Goal: Task Accomplishment & Management: Manage account settings

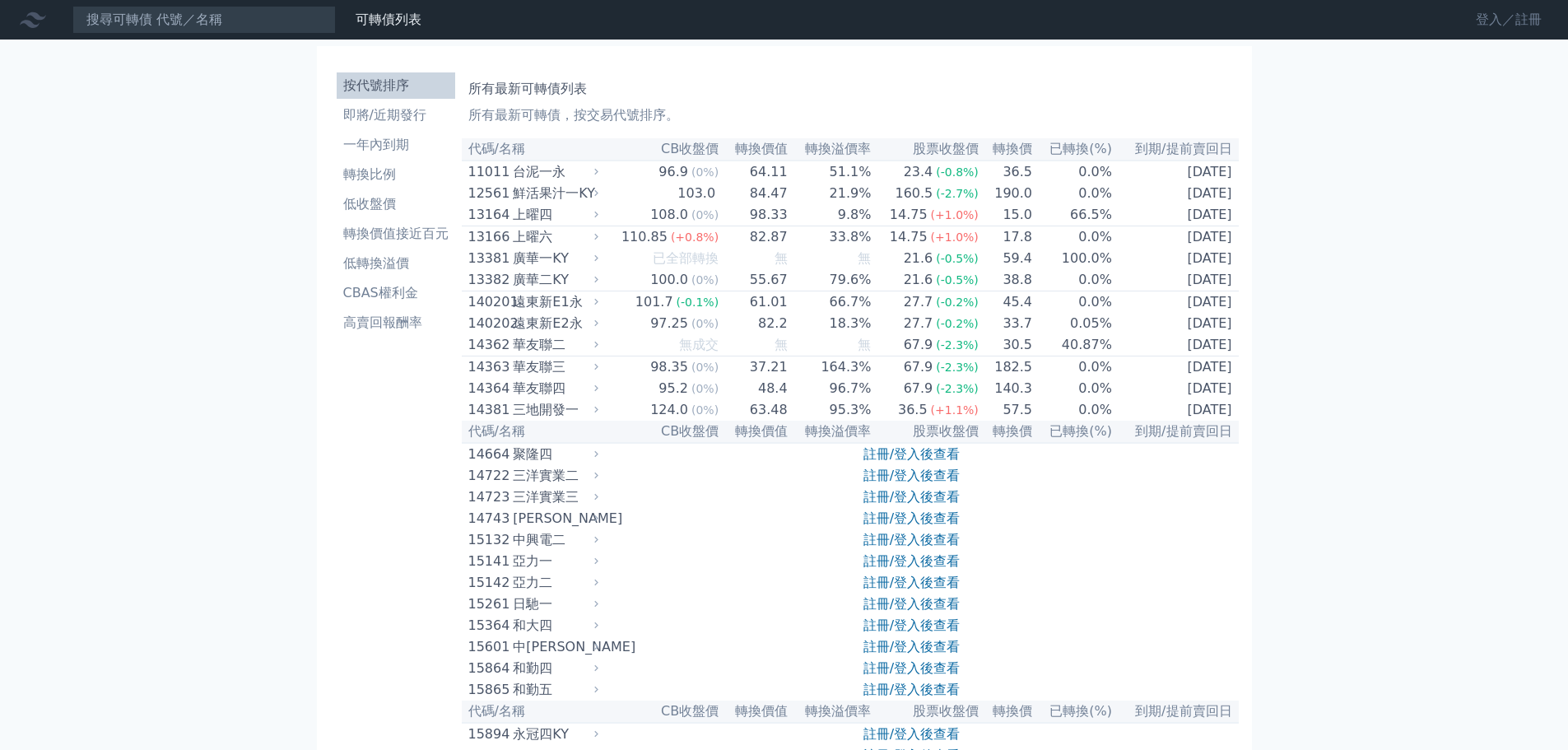
click at [1498, 18] on link "登入／註冊" at bounding box center [1509, 19] width 92 height 26
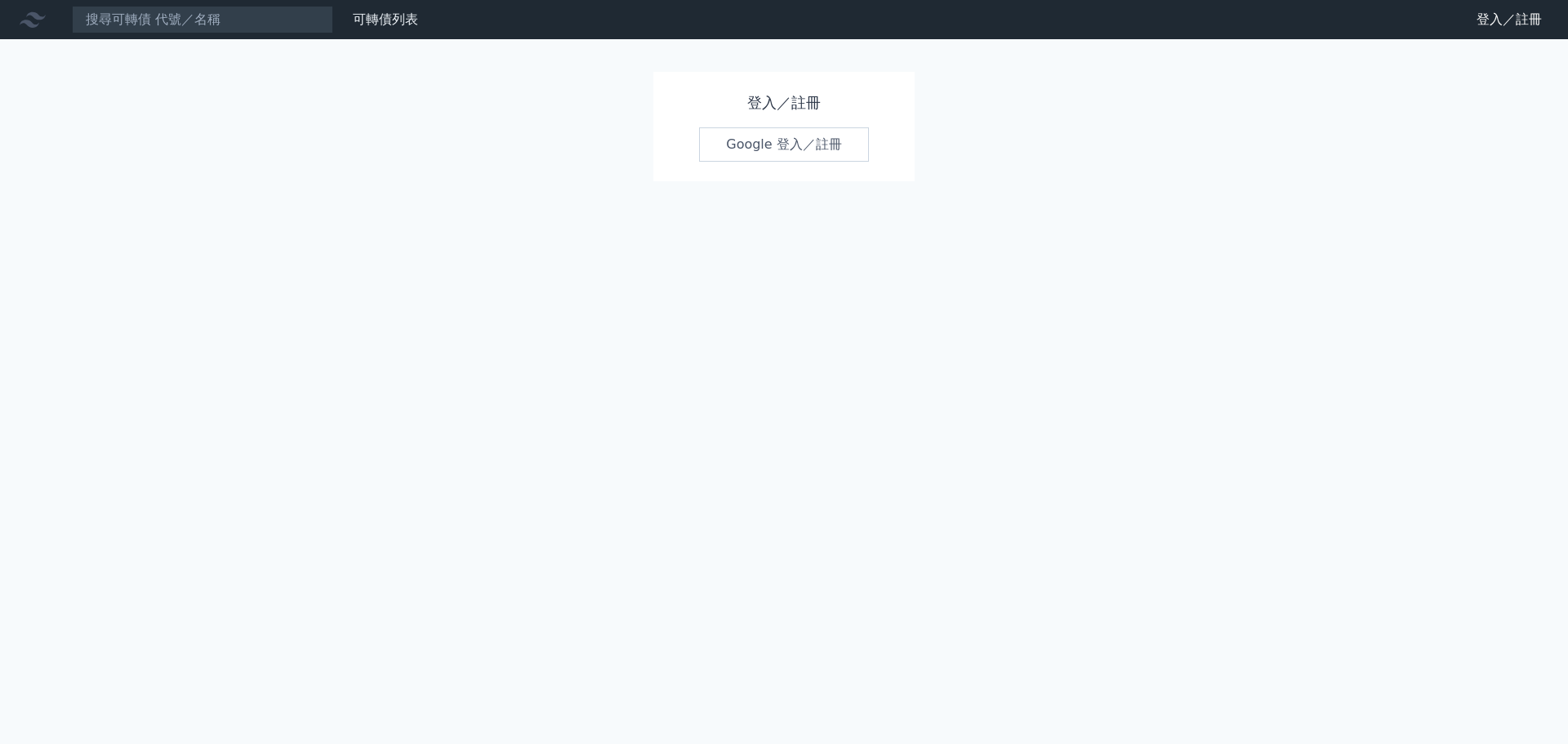
click at [779, 140] on link "Google 登入／註冊" at bounding box center [784, 145] width 170 height 35
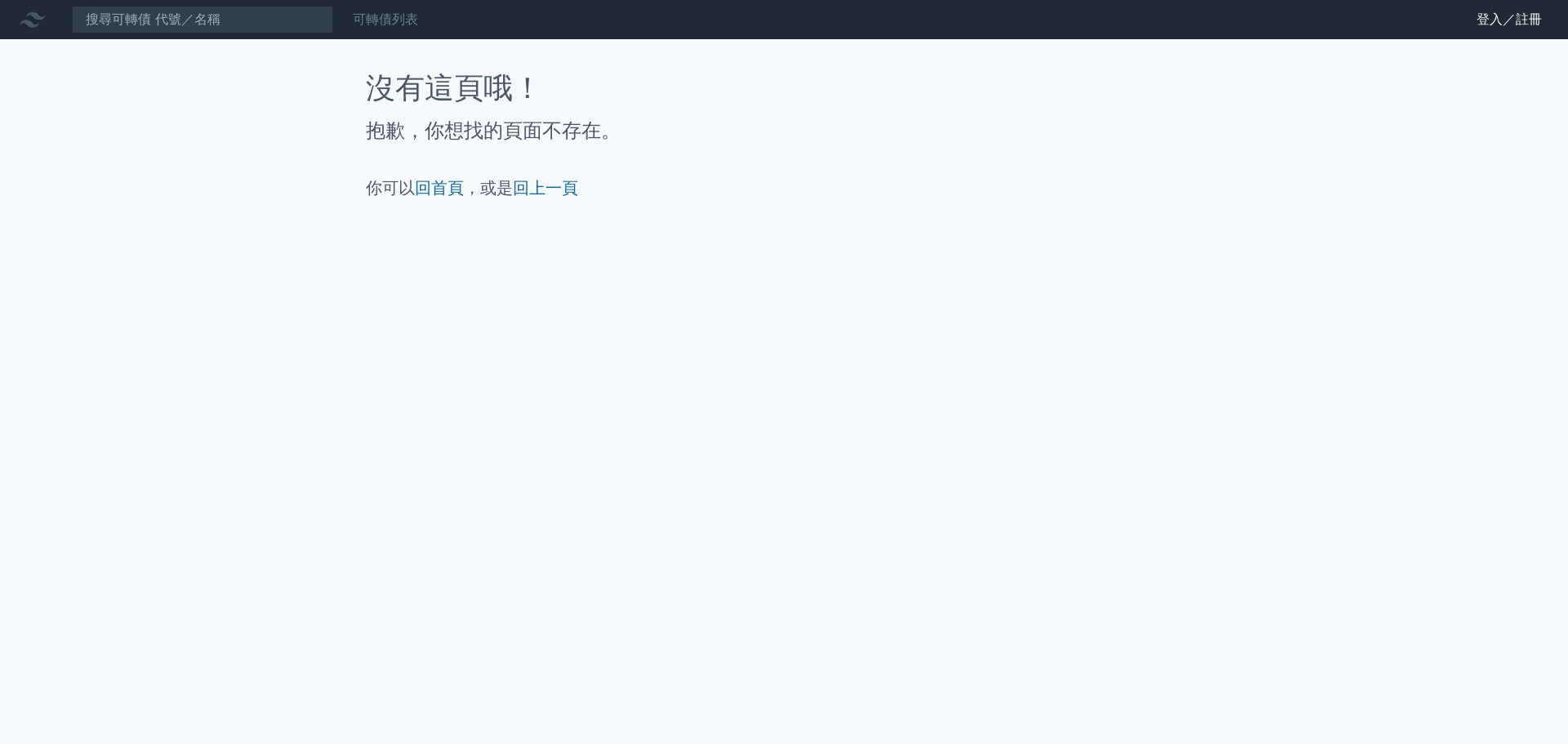
click at [389, 16] on link "可轉債列表" at bounding box center [385, 19] width 66 height 15
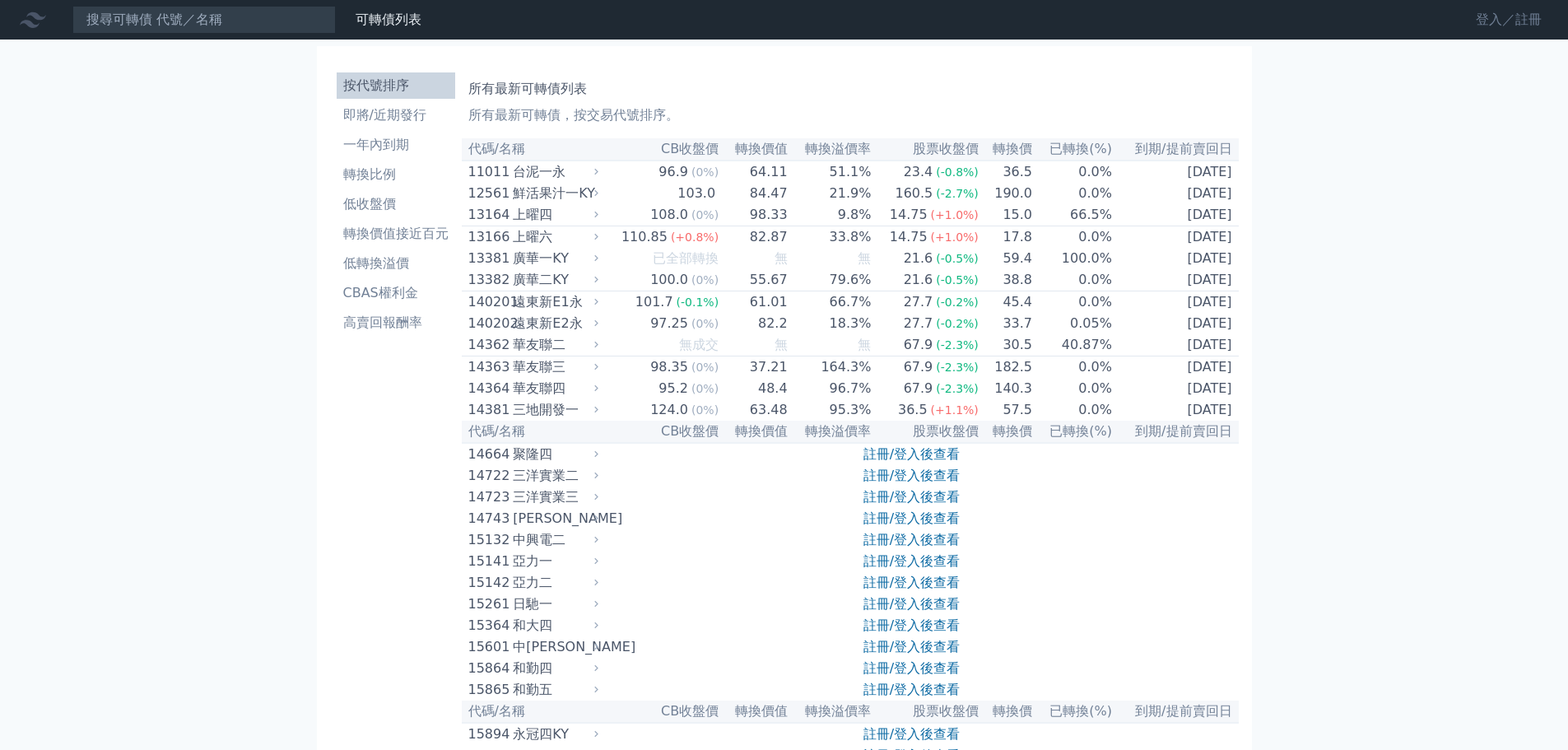
click at [1513, 11] on link "登入／註冊" at bounding box center [1509, 19] width 92 height 26
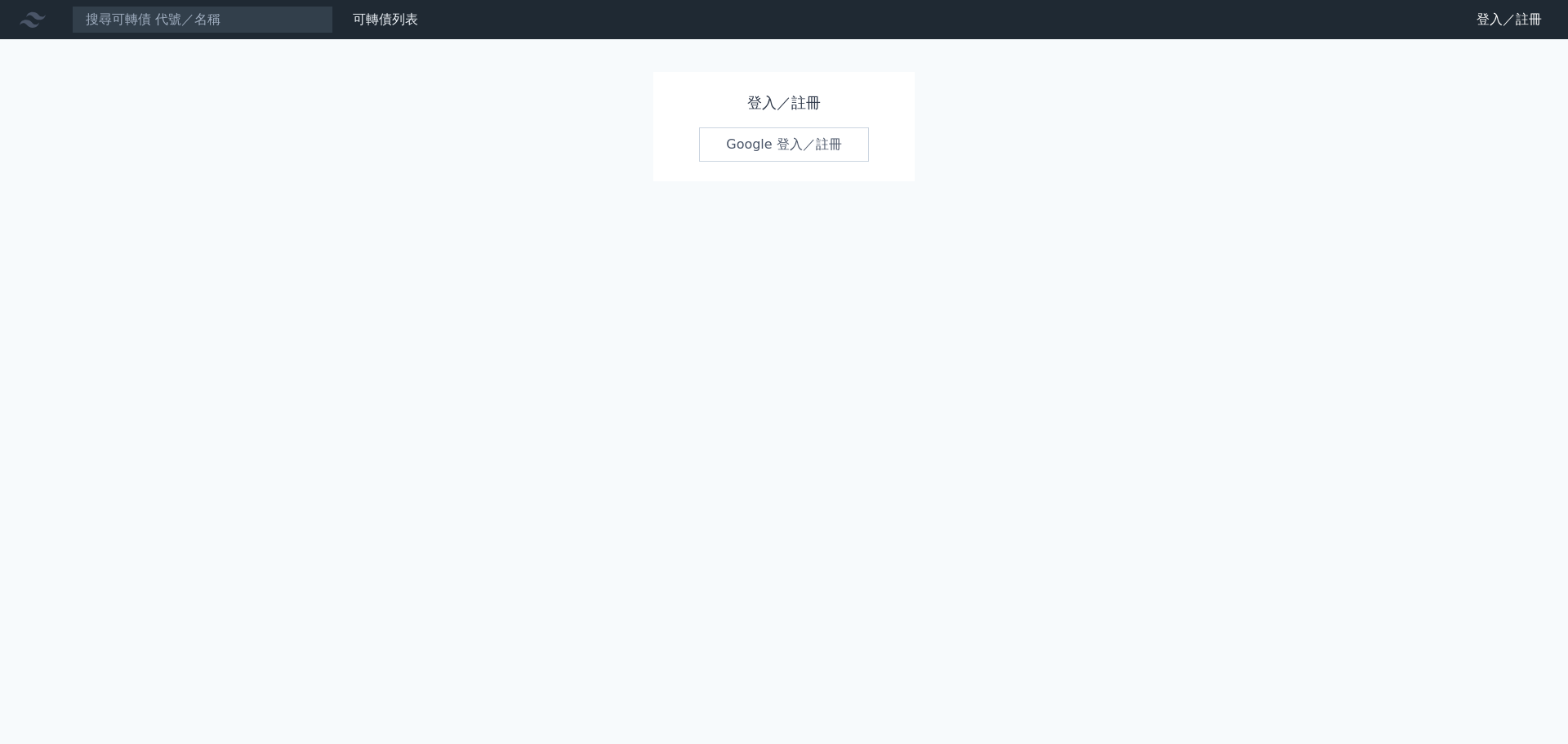
click at [804, 145] on link "Google 登入／註冊" at bounding box center [784, 145] width 170 height 35
